Goal: Task Accomplishment & Management: Use online tool/utility

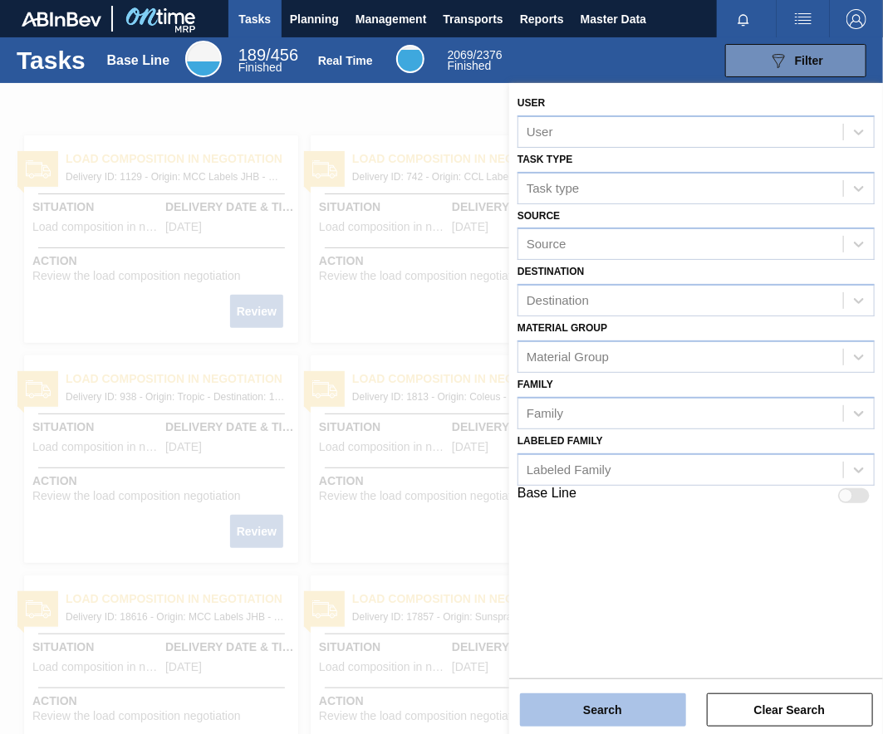
click at [649, 711] on button "Search" at bounding box center [603, 710] width 166 height 33
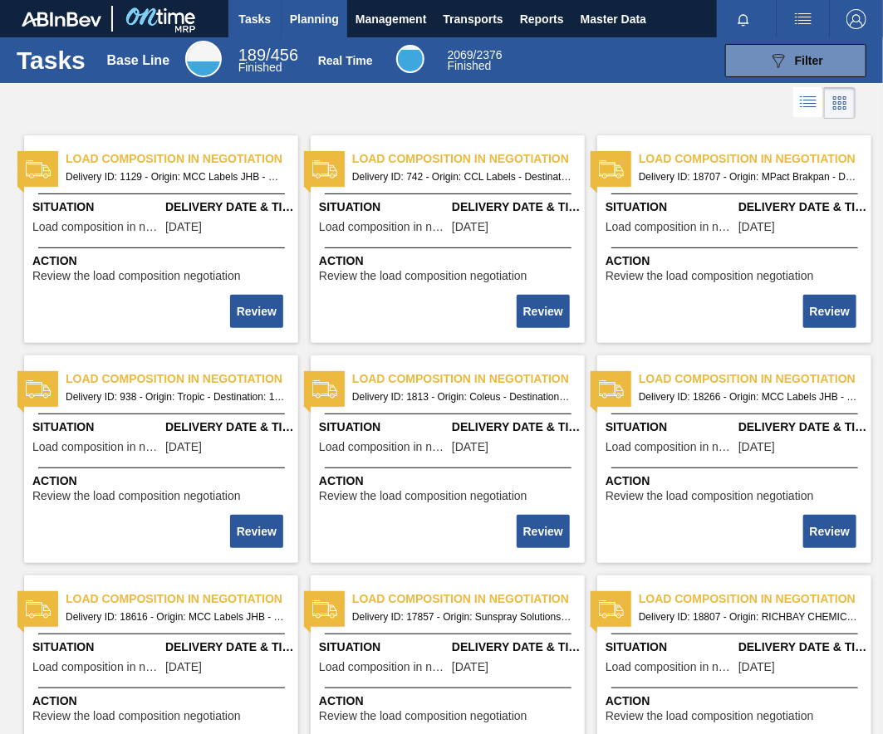
click at [302, 20] on span "Planning" at bounding box center [314, 19] width 49 height 20
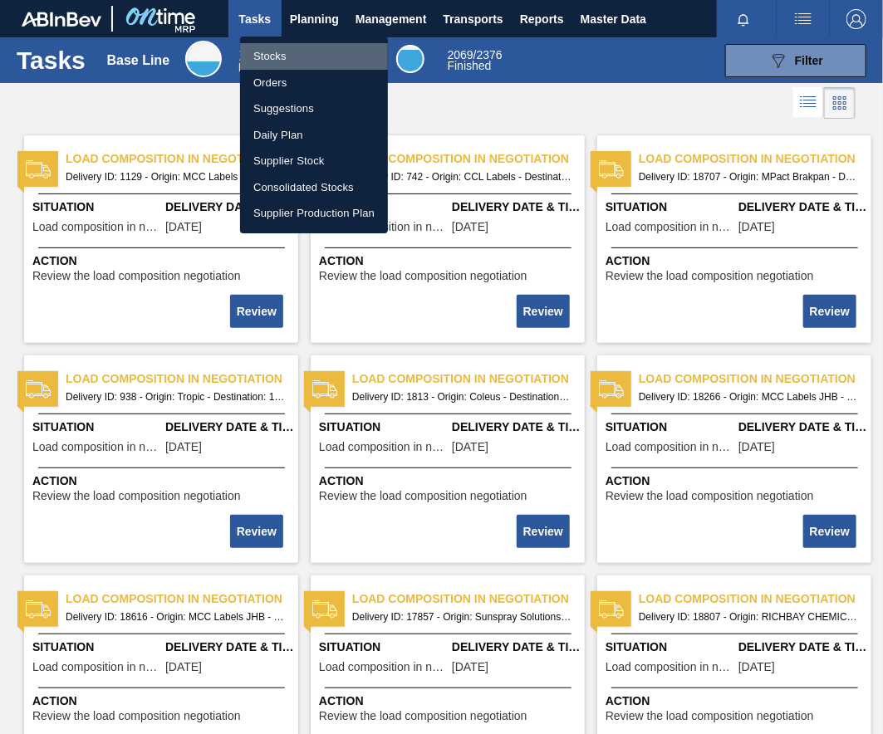
click at [276, 55] on li "Stocks" at bounding box center [314, 56] width 148 height 27
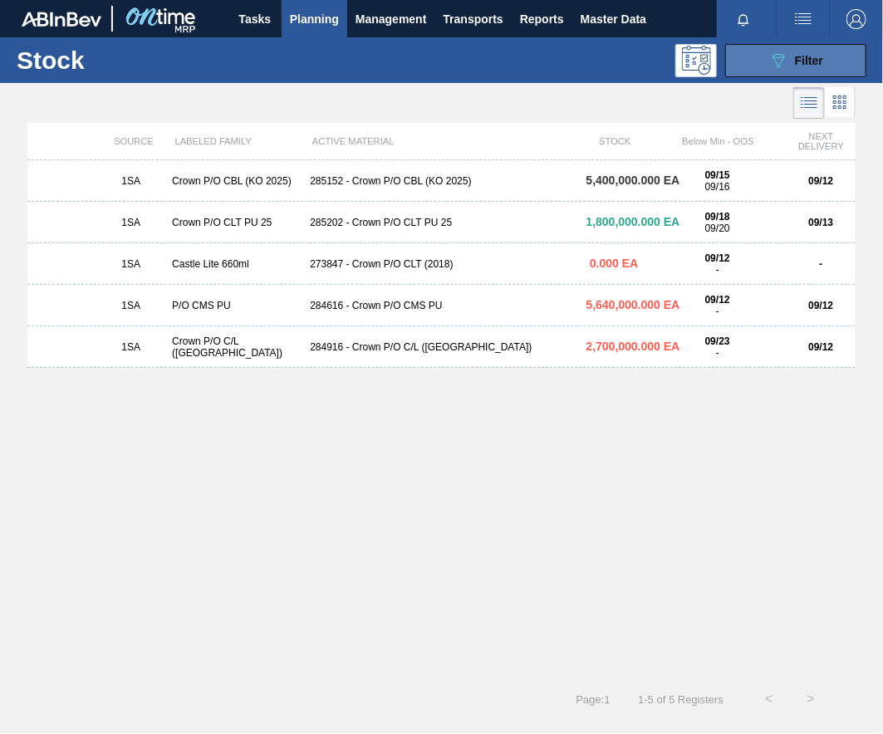
click at [803, 57] on span "Filter" at bounding box center [809, 60] width 28 height 13
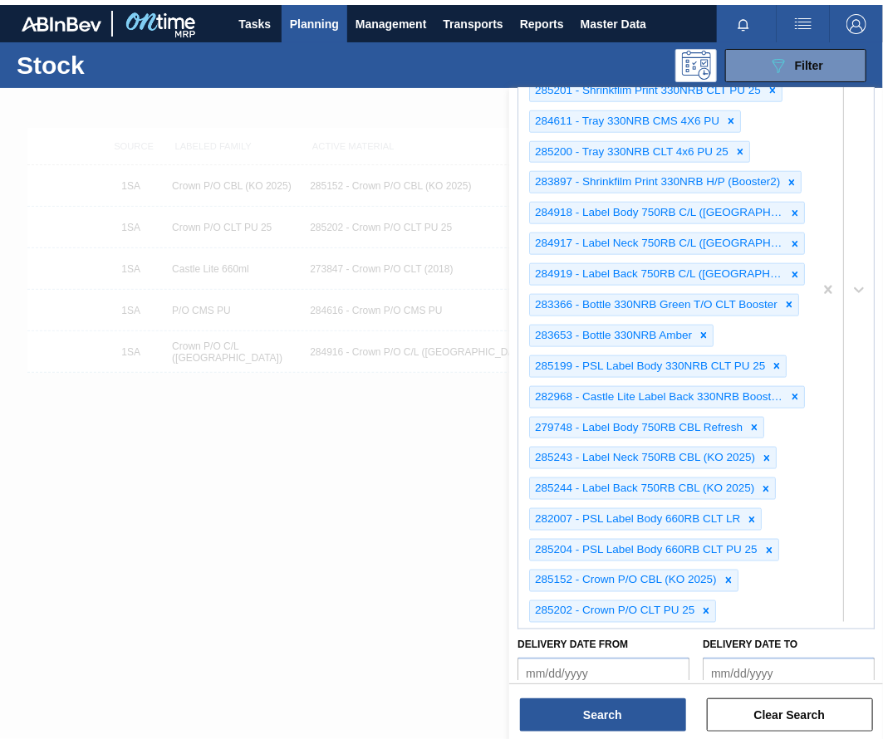
scroll to position [665, 0]
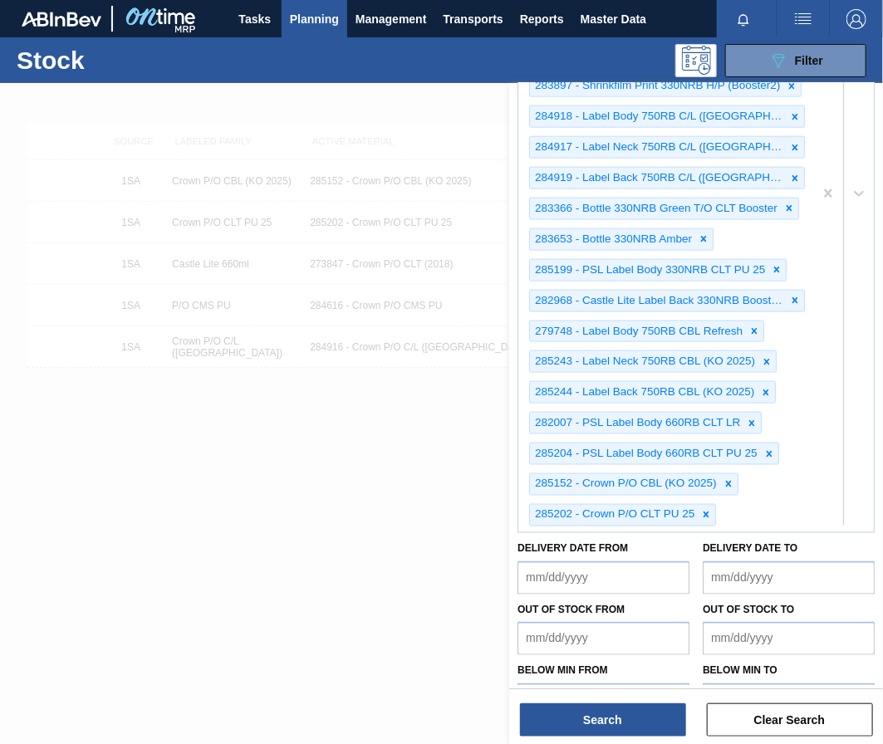
click at [746, 506] on div "273847 - Crown P/O CLT (2018) 284916 - Crown P/O C/L ([GEOGRAPHIC_DATA]) 284616…" at bounding box center [665, 194] width 295 height 678
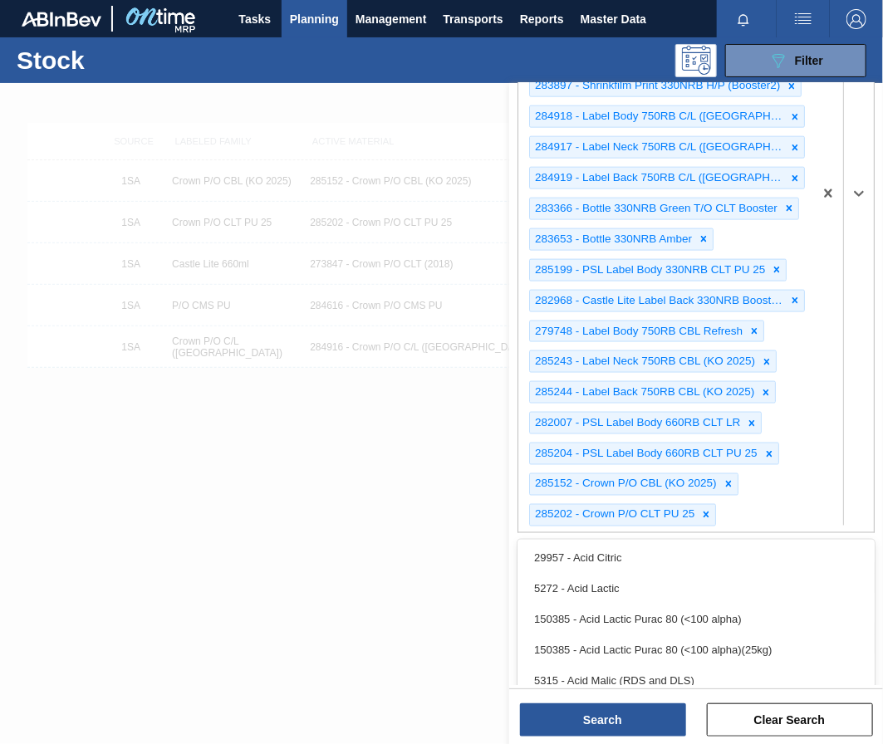
click at [746, 506] on div "273847 - Crown P/O CLT (2018) 284916 - Crown P/O C/L ([GEOGRAPHIC_DATA]) 284616…" at bounding box center [665, 194] width 295 height 678
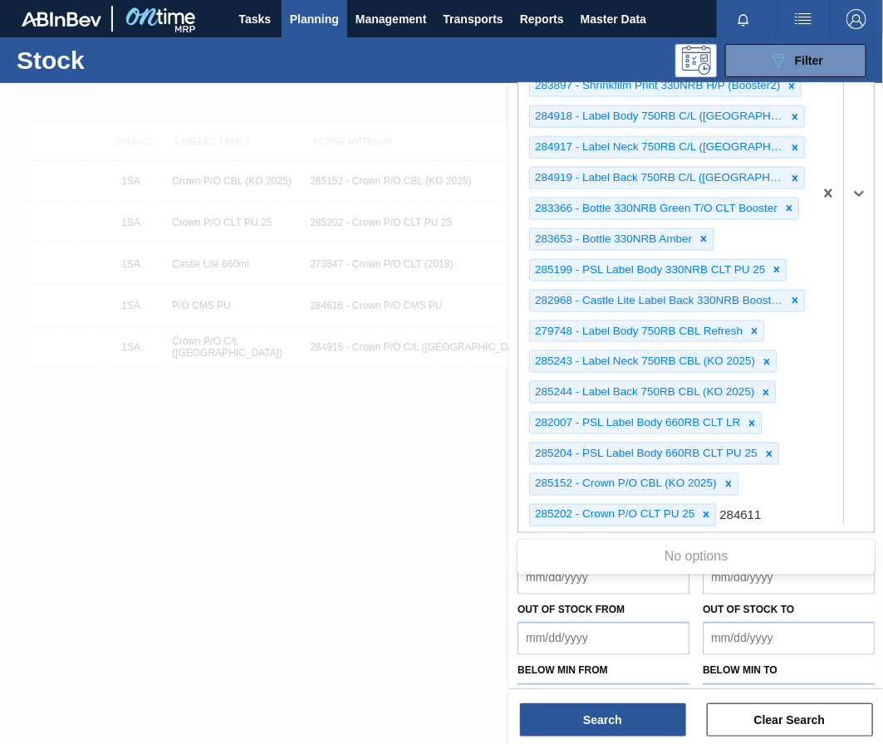
type Material "284611"
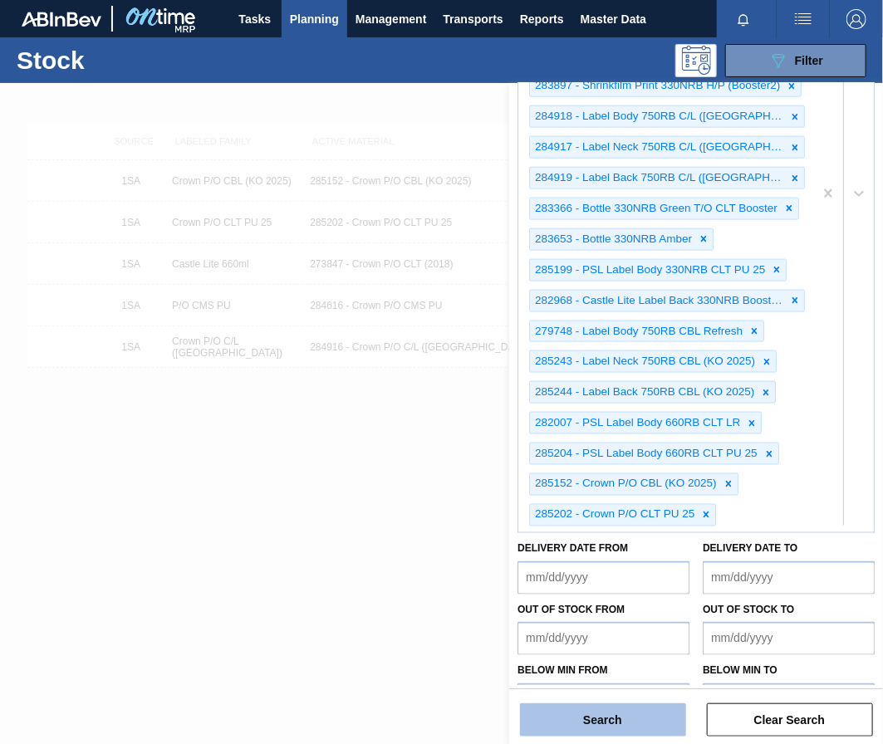
click at [637, 717] on button "Search" at bounding box center [603, 720] width 166 height 33
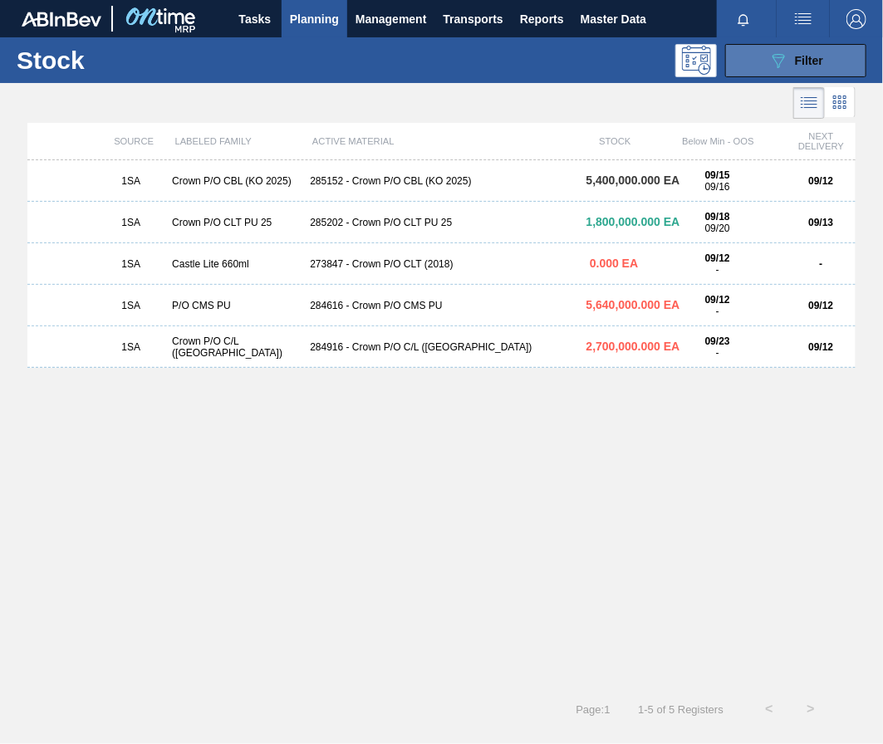
click at [807, 52] on div "089F7B8B-B2A5-4AFE-B5C0-19BA573D28AC Filter" at bounding box center [795, 61] width 55 height 20
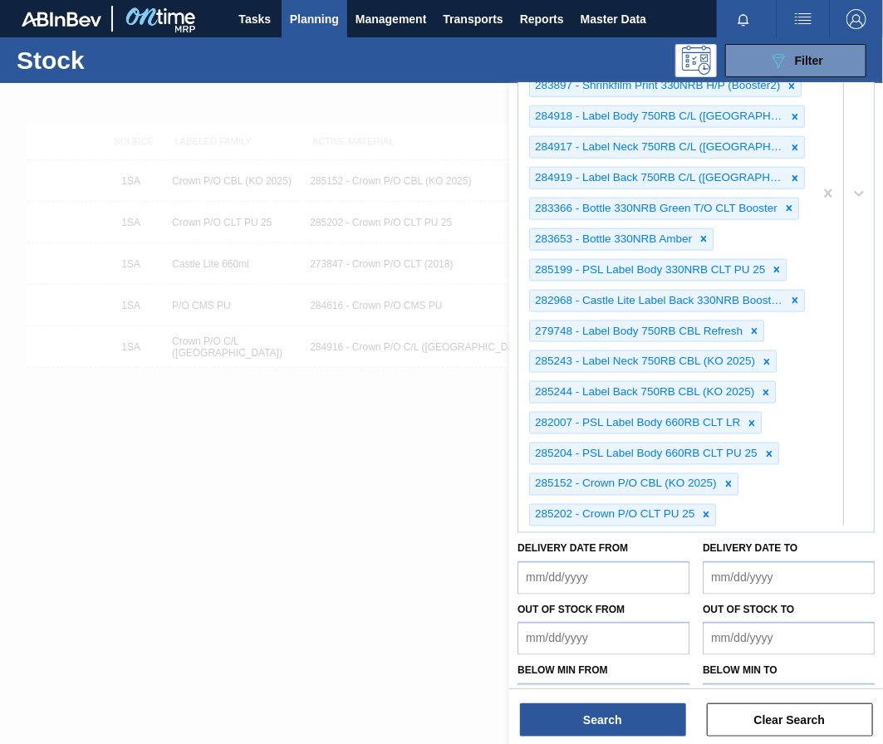
drag, startPoint x: 885, startPoint y: 365, endPoint x: 886, endPoint y: 336, distance: 29.1
click at [883, 0] on html "Tasks Planning Management Transports Reports Master Data [PERSON_NAME] Mark all…" at bounding box center [441, 0] width 883 height 0
click at [881, 409] on div "Stock Status Stock Status Source 1028075 - COLEUS PACKAGING PTY LTD Destination…" at bounding box center [696, 71] width 374 height 1307
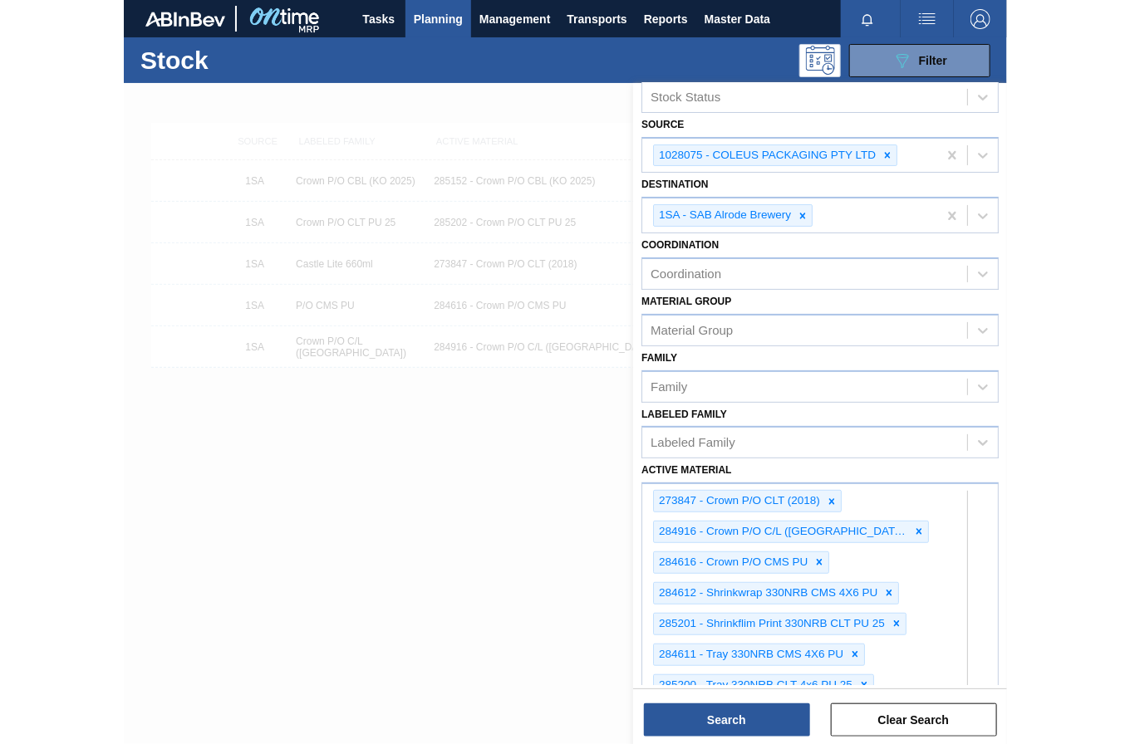
scroll to position [33, 0]
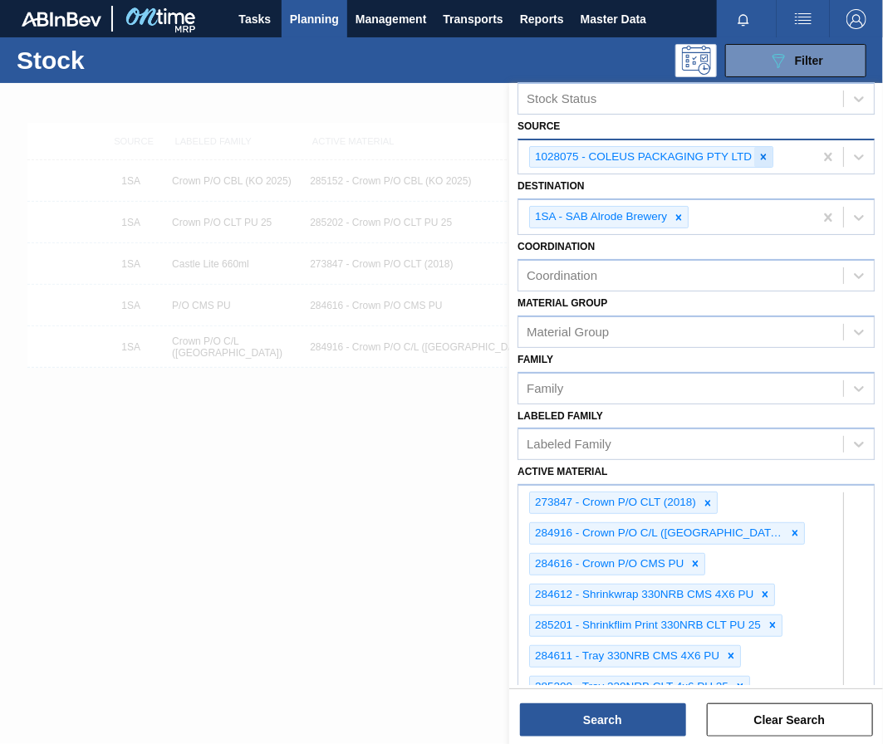
click at [765, 155] on icon at bounding box center [764, 157] width 12 height 12
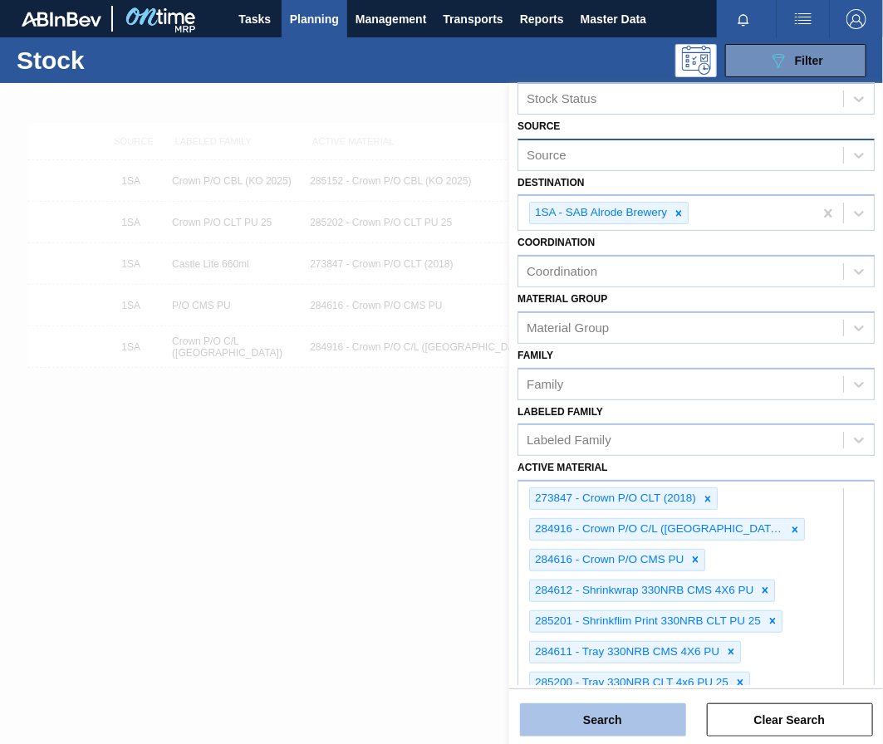
click at [625, 730] on button "Search" at bounding box center [603, 720] width 166 height 33
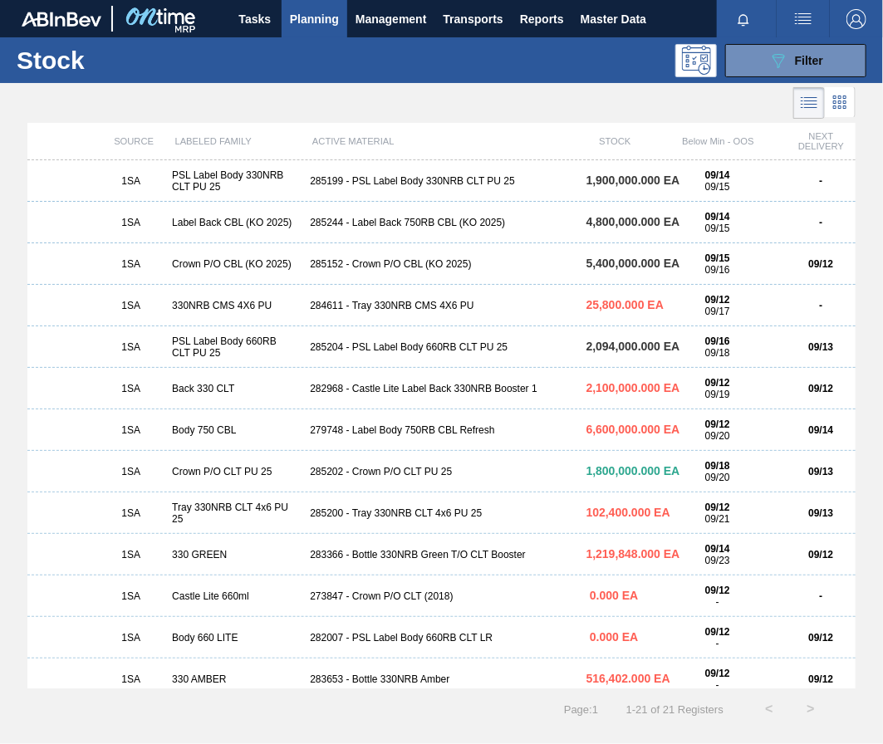
click at [420, 305] on div "284611 - Tray 330NRB CMS 4X6 PU" at bounding box center [441, 306] width 276 height 12
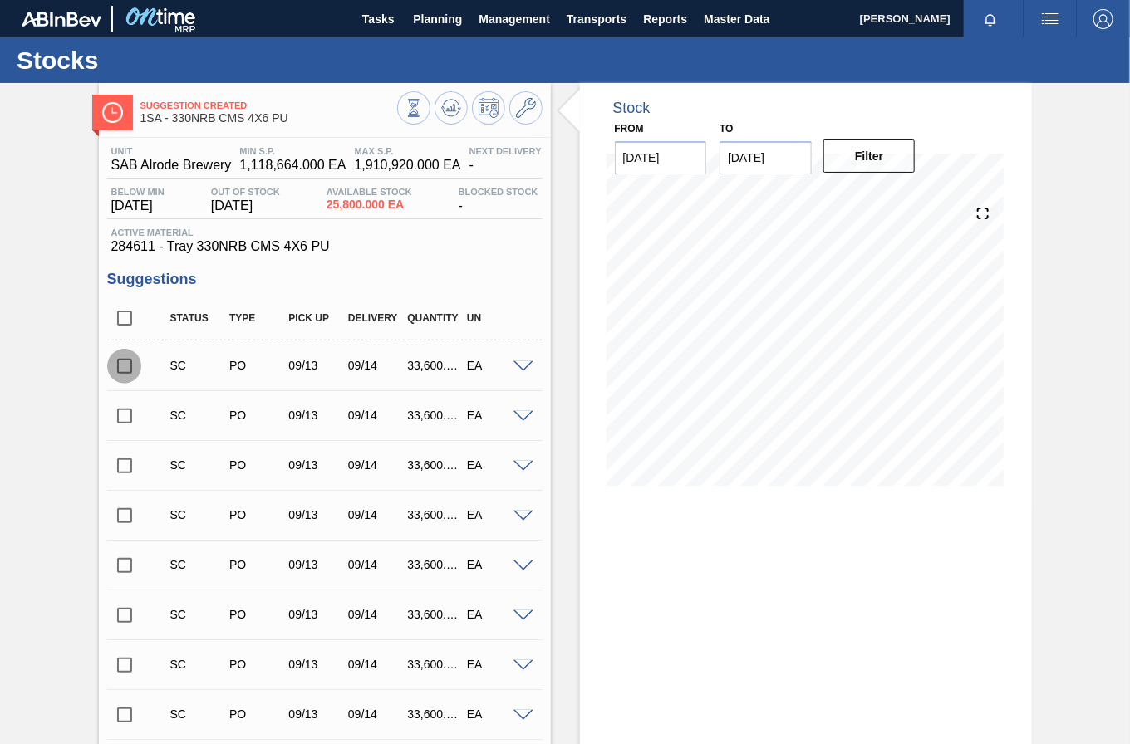
click at [126, 367] on input "checkbox" at bounding box center [124, 366] width 35 height 35
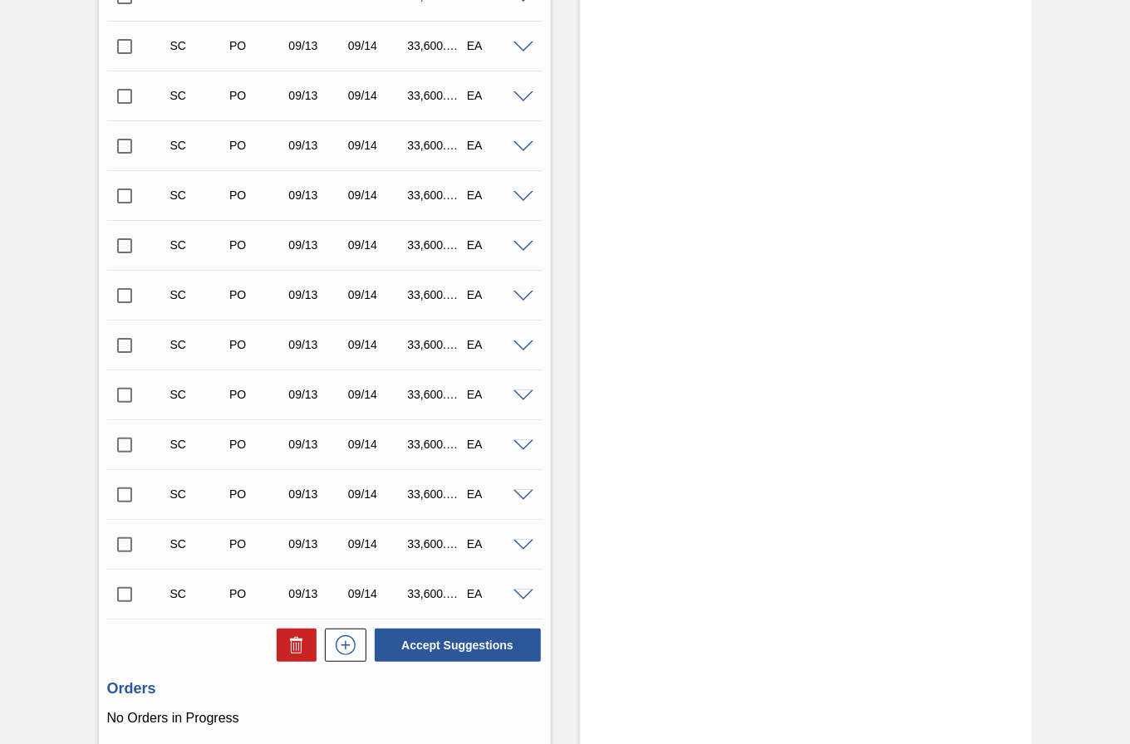
scroll to position [2591, 0]
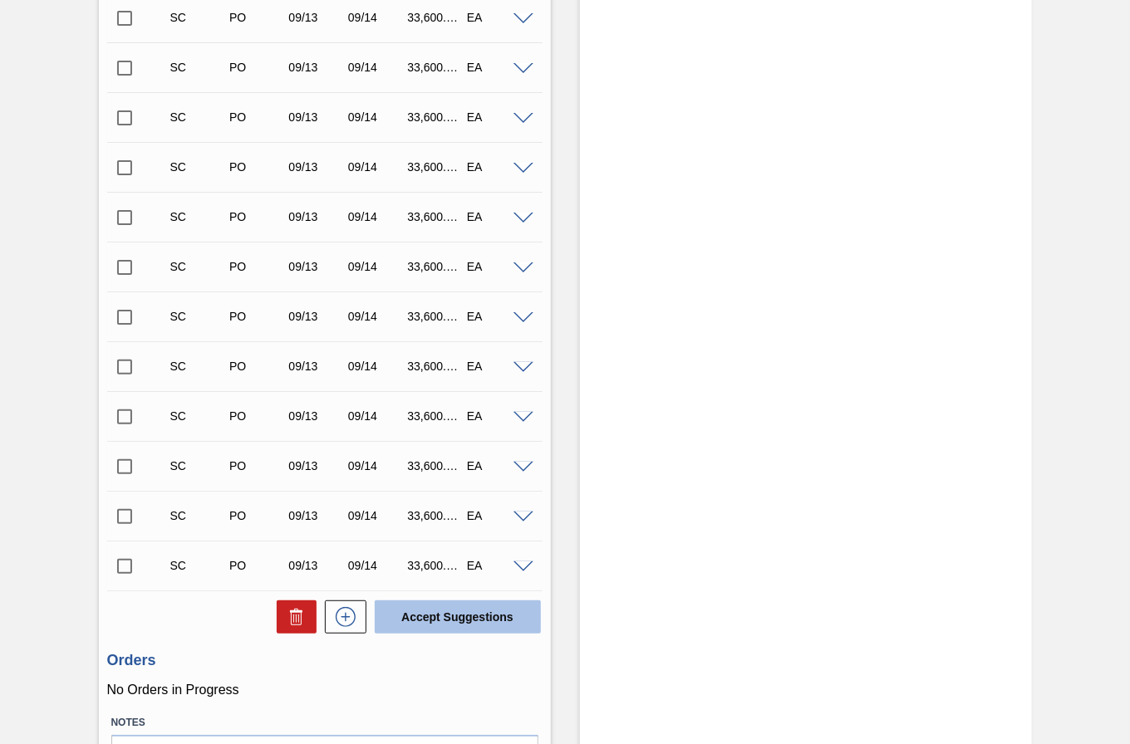
click at [503, 612] on button "Accept Suggestions" at bounding box center [458, 617] width 166 height 33
checkbox input "false"
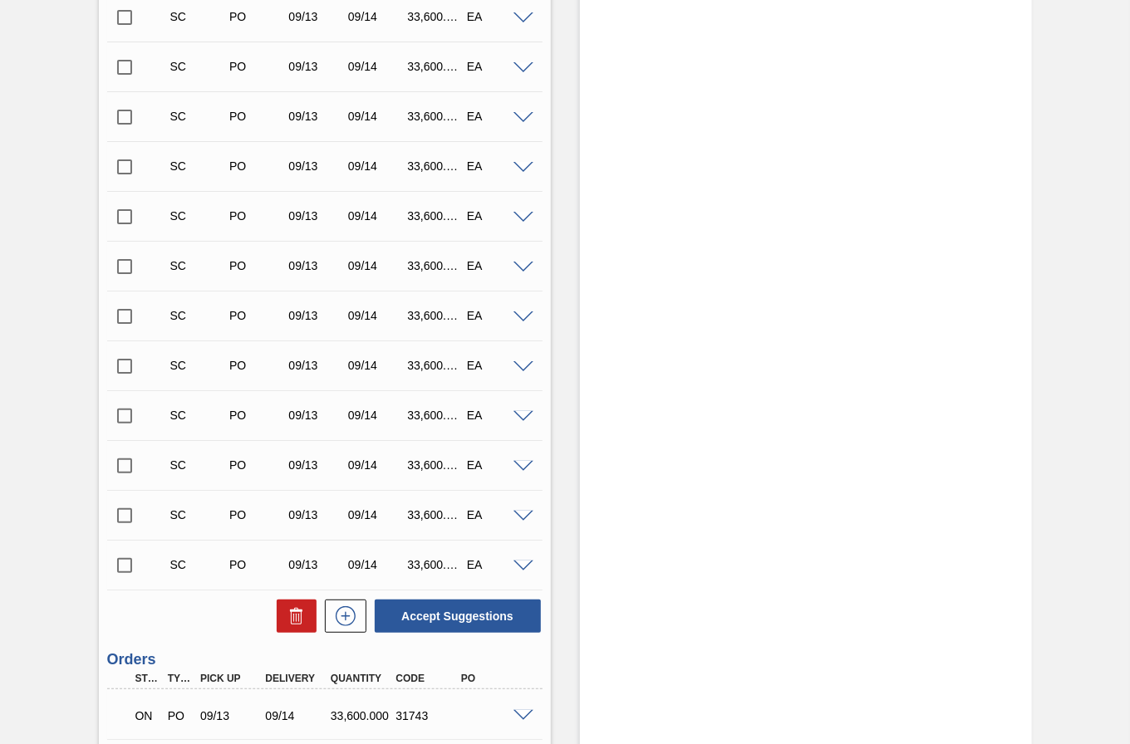
scroll to position [2671, 0]
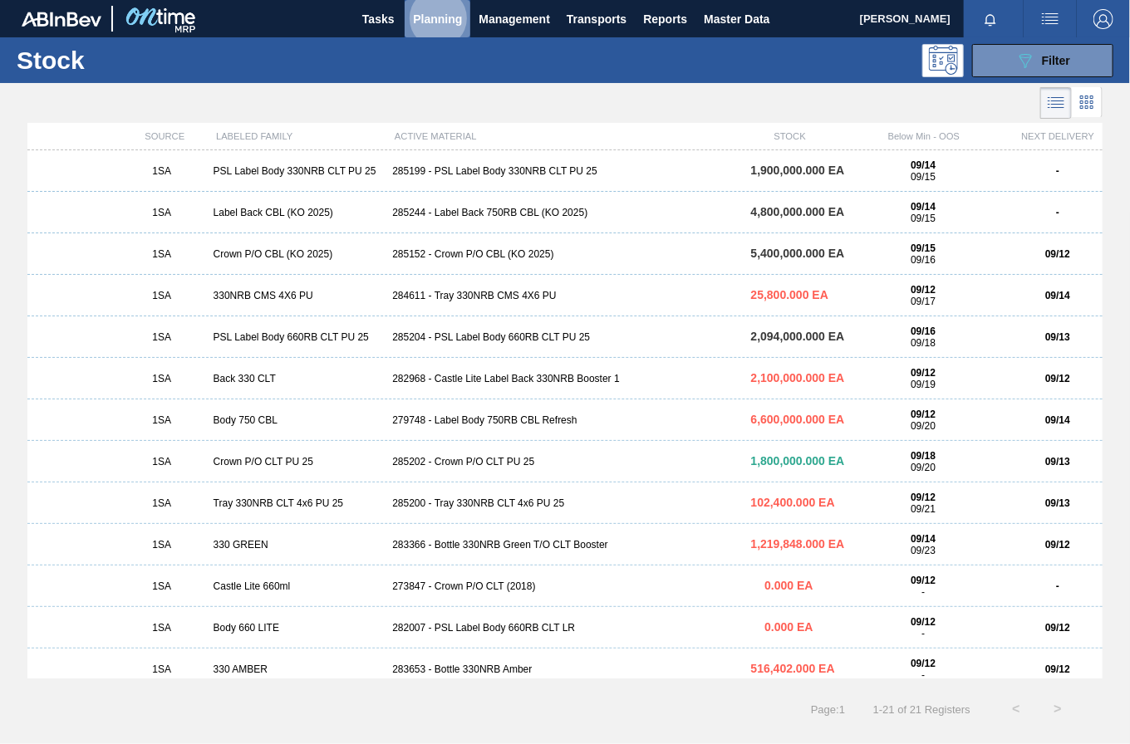
click at [422, 16] on span "Planning" at bounding box center [437, 19] width 49 height 20
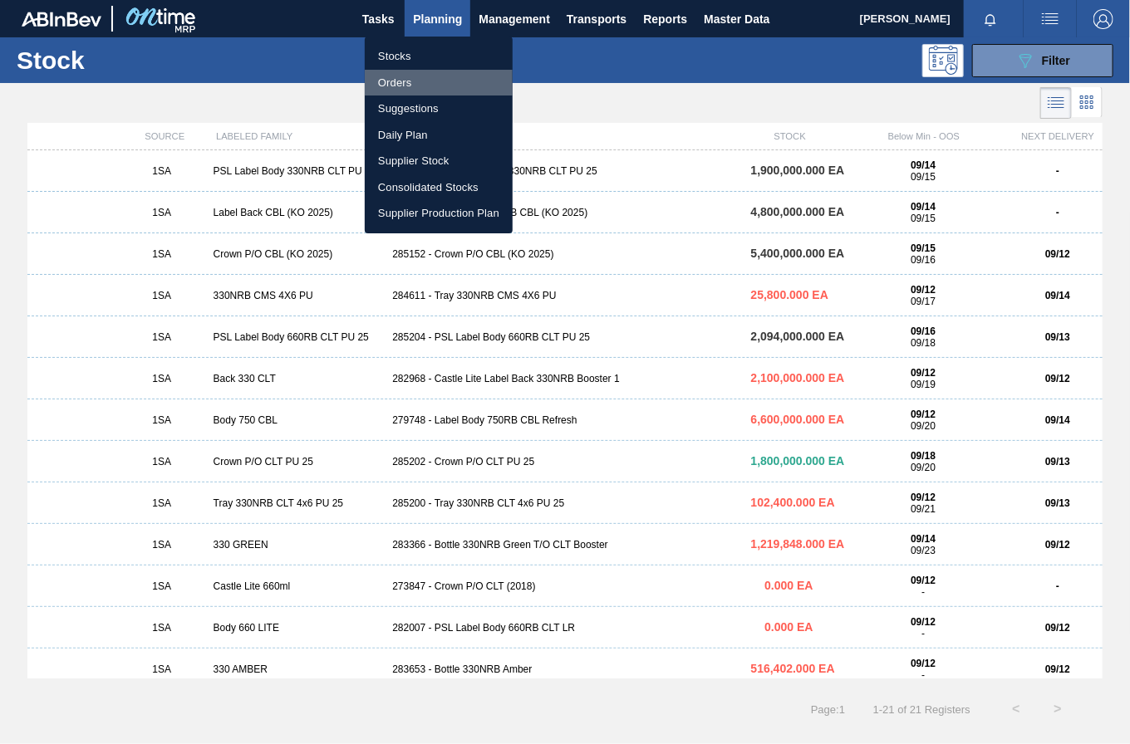
click at [400, 82] on li "Orders" at bounding box center [439, 83] width 148 height 27
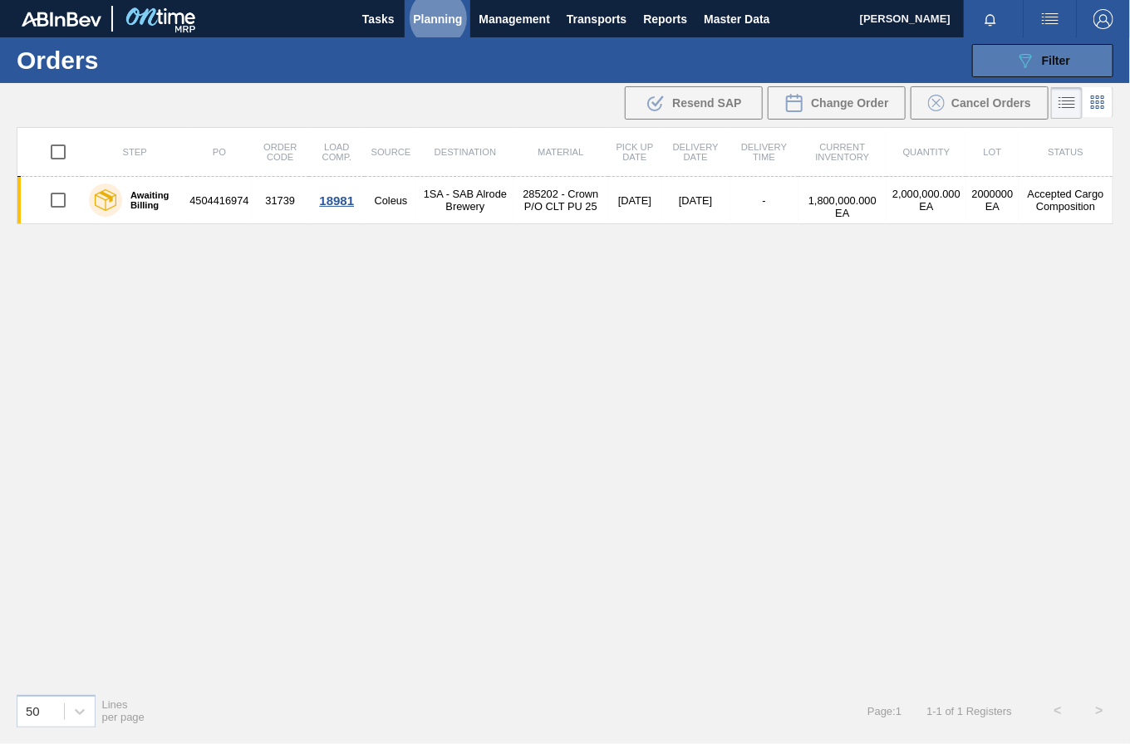
click at [1061, 61] on span "Filter" at bounding box center [1056, 60] width 28 height 13
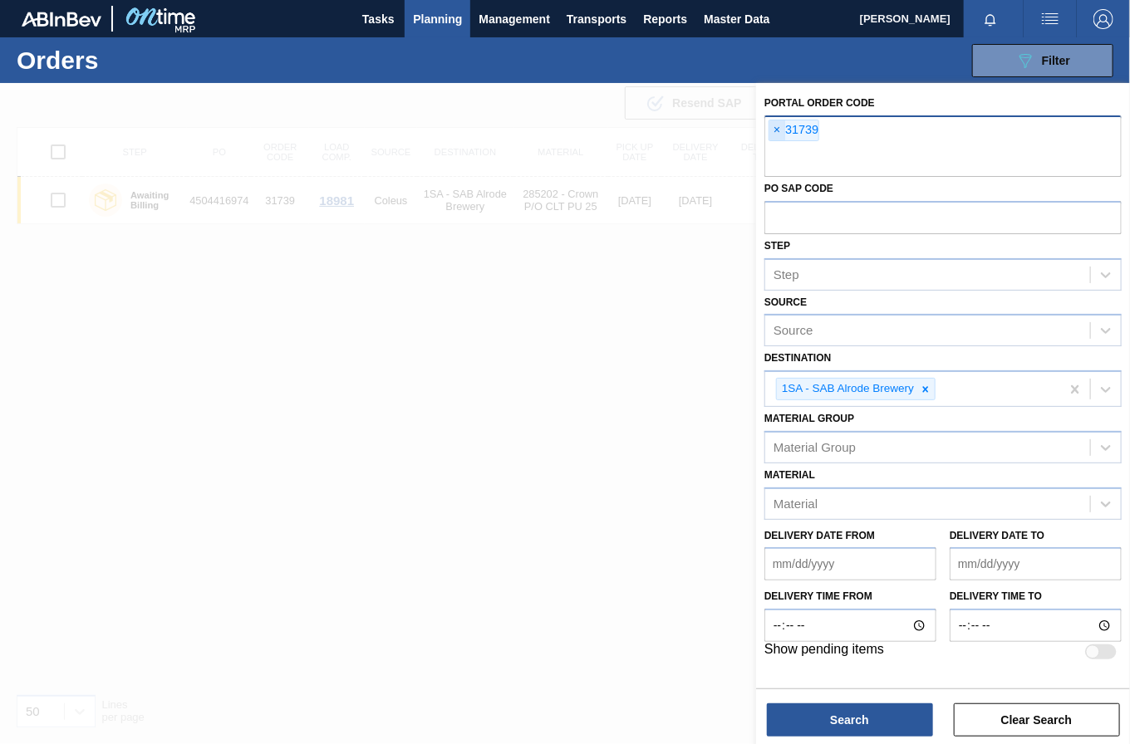
click at [777, 124] on span "×" at bounding box center [777, 130] width 16 height 20
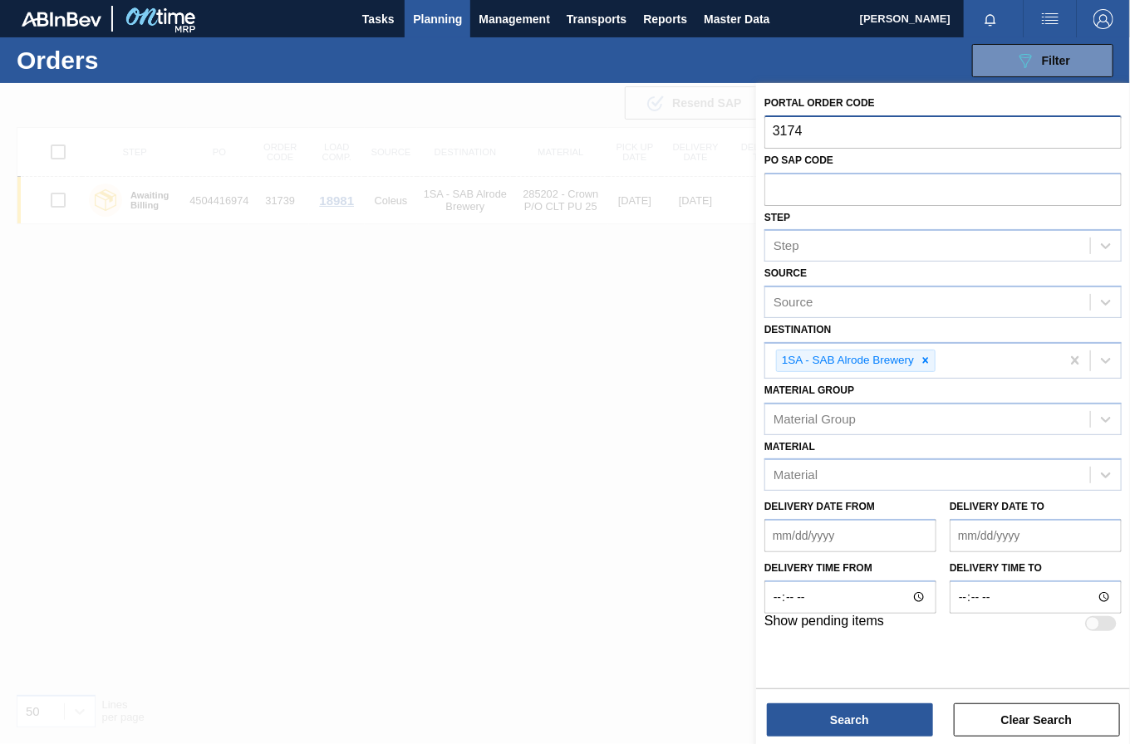
type input "31743"
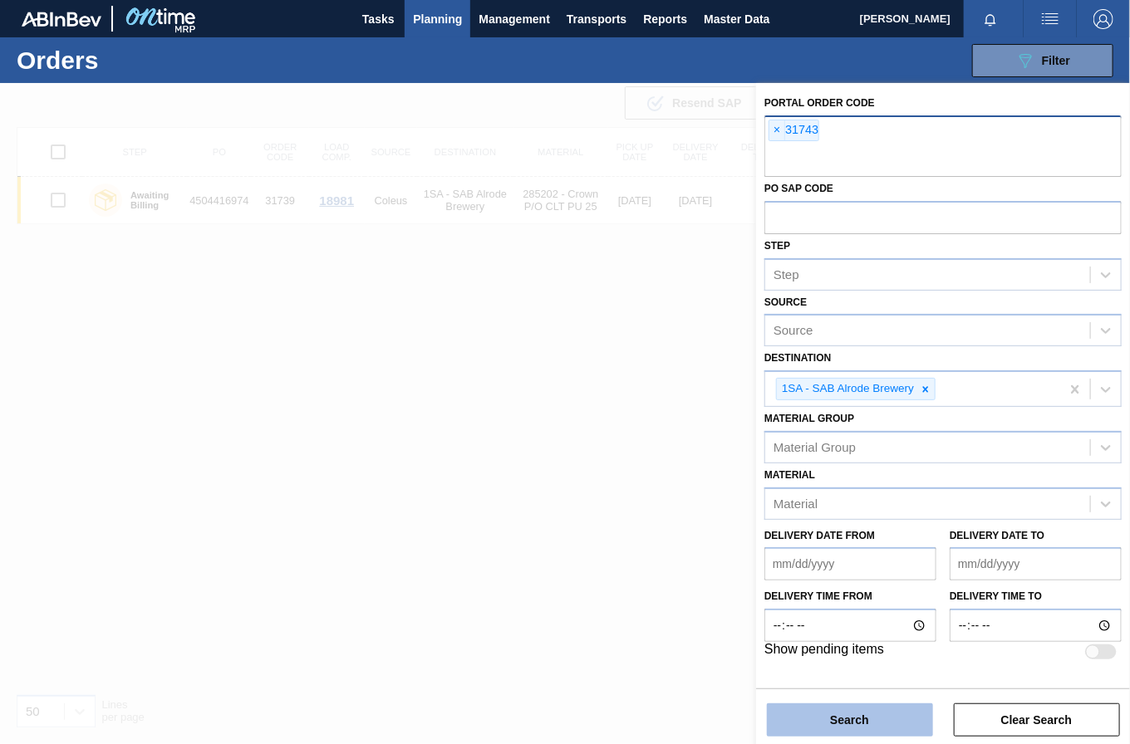
click at [896, 713] on button "Search" at bounding box center [850, 720] width 166 height 33
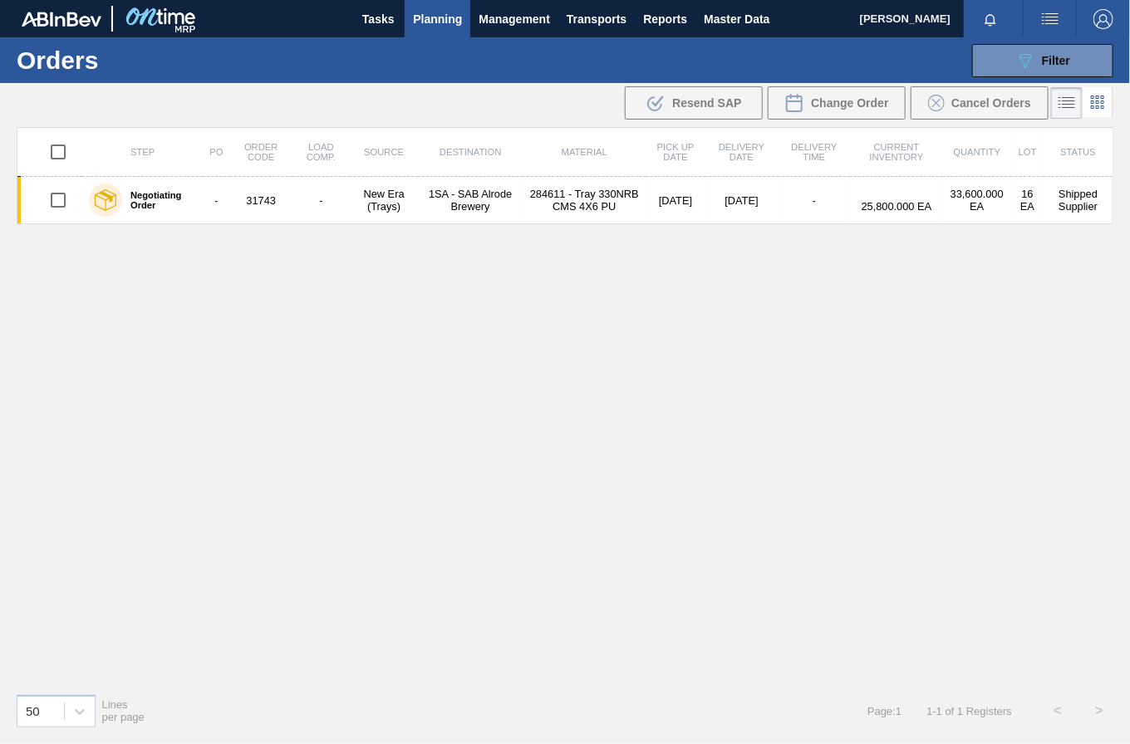
click at [537, 291] on div "Step PO Order Code Load Comp. Source Destination Material Pick up Date Delivery…" at bounding box center [565, 403] width 1097 height 553
click at [1043, 55] on span "Filter" at bounding box center [1056, 60] width 28 height 13
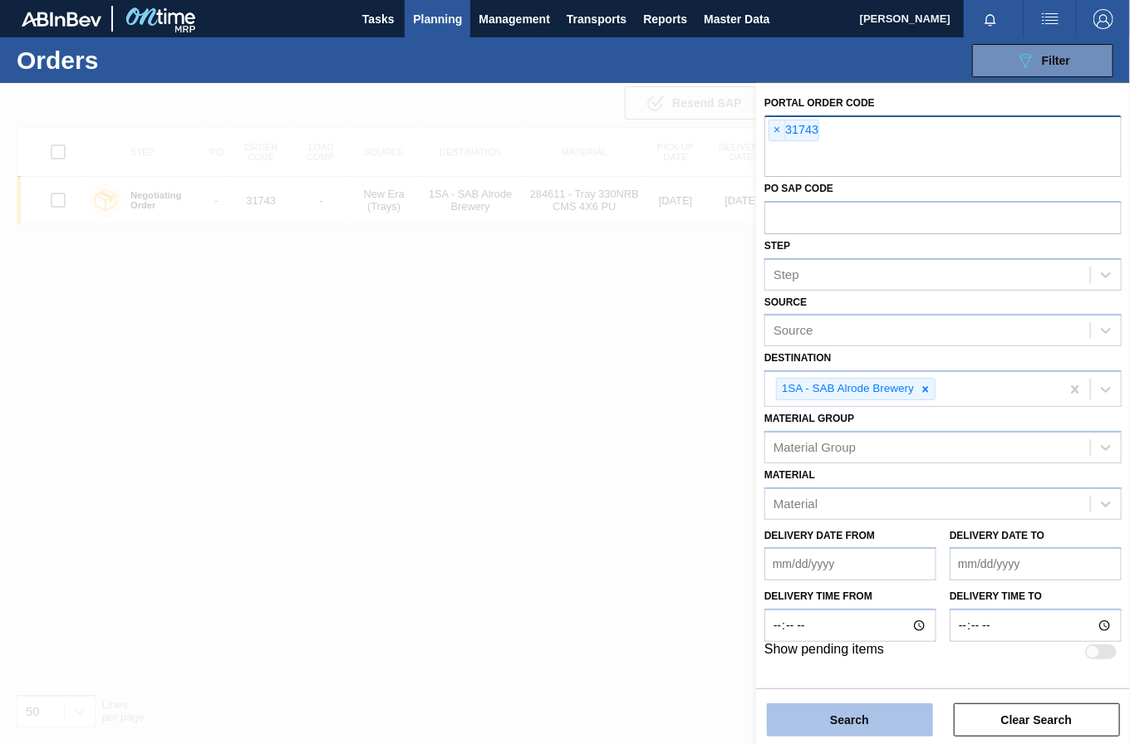
click at [901, 724] on button "Search" at bounding box center [850, 720] width 166 height 33
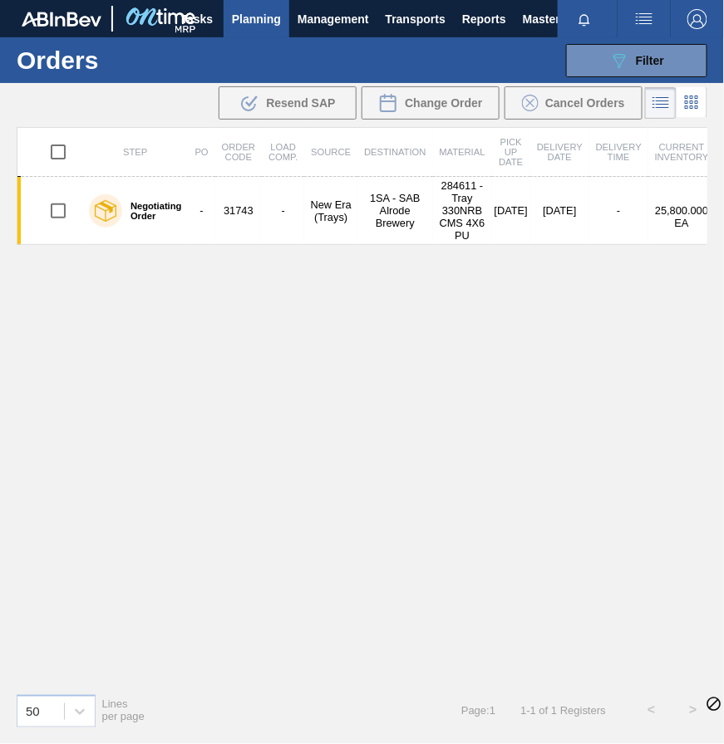
click at [533, 62] on div "089F7B8B-B2A5-4AFE-B5C0-19BA573D28AC Filter Portal Order Code × 31743 PO SAP Co…" at bounding box center [469, 61] width 491 height 50
click at [645, 51] on div "089F7B8B-B2A5-4AFE-B5C0-19BA573D28AC Filter" at bounding box center [636, 61] width 55 height 20
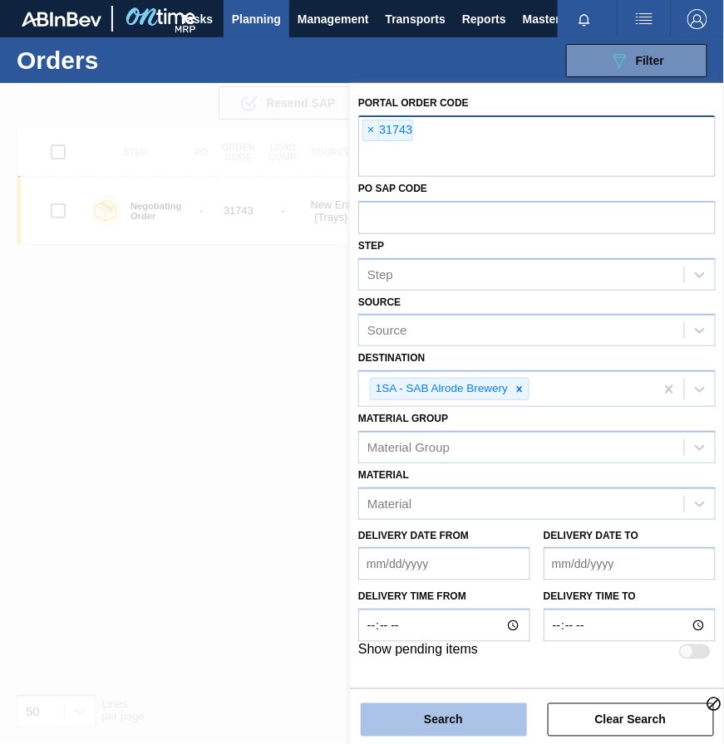
click at [464, 718] on button "Search" at bounding box center [444, 720] width 166 height 33
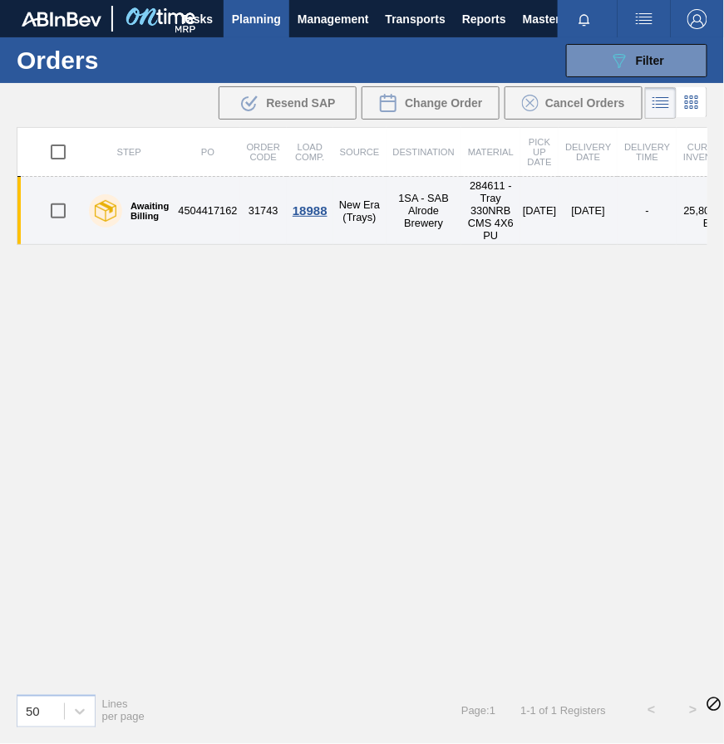
click at [317, 213] on div "18988" at bounding box center [310, 211] width 42 height 14
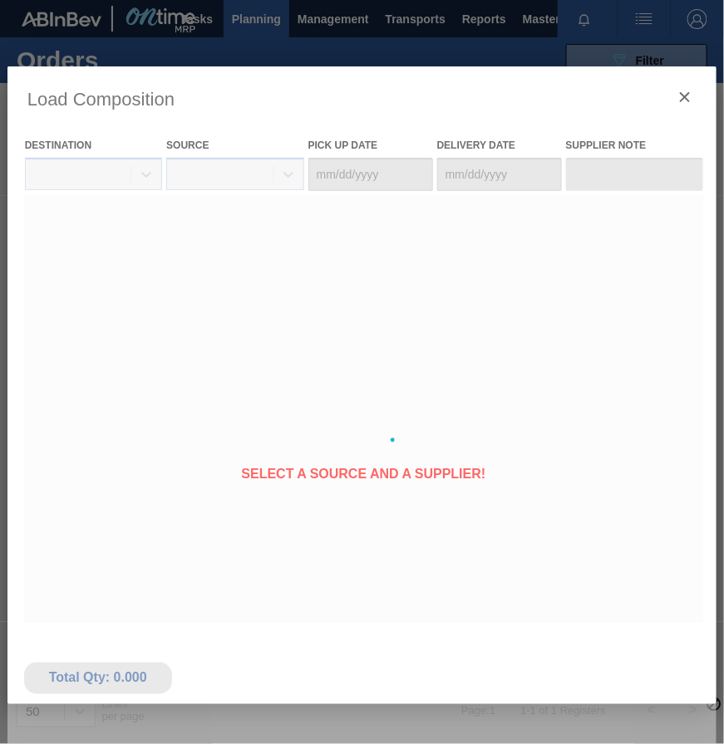
type Date "[DATE]"
